Goal: Check status: Check status

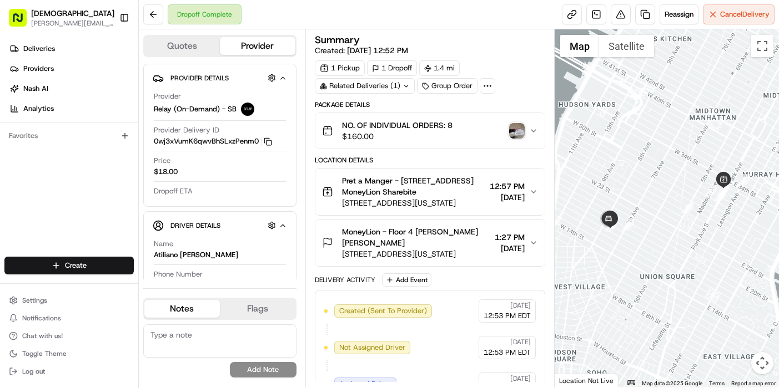
scroll to position [159, 0]
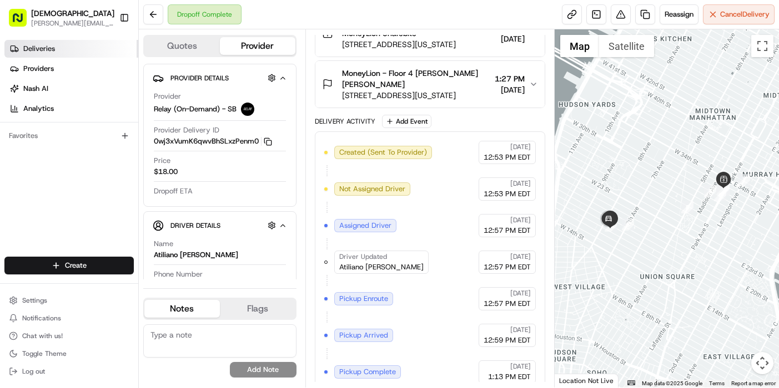
click at [73, 48] on link "Deliveries" at bounding box center [71, 49] width 134 height 18
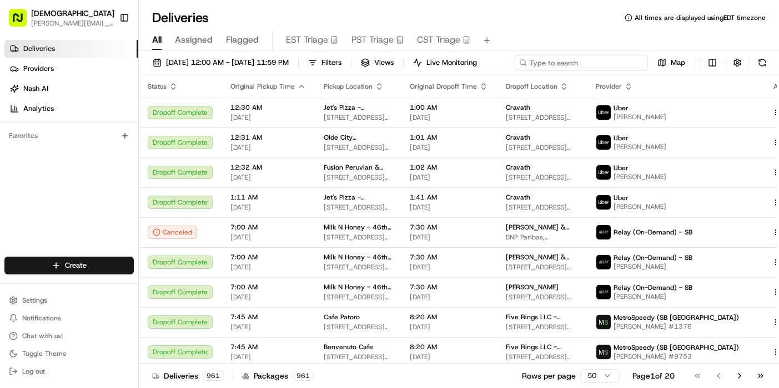
click at [579, 62] on div "[DATE] 12:00 AM - [DATE] 11:59 PM Filters Views Live Monitoring Map" at bounding box center [459, 65] width 640 height 21
type input "pret"
